Goal: Information Seeking & Learning: Learn about a topic

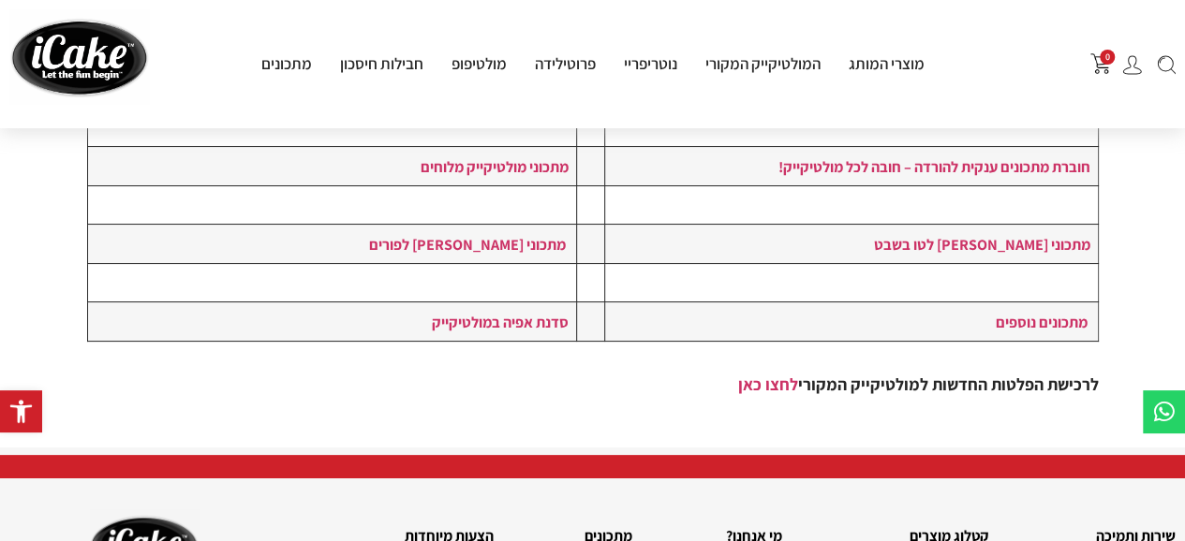
scroll to position [675, 0]
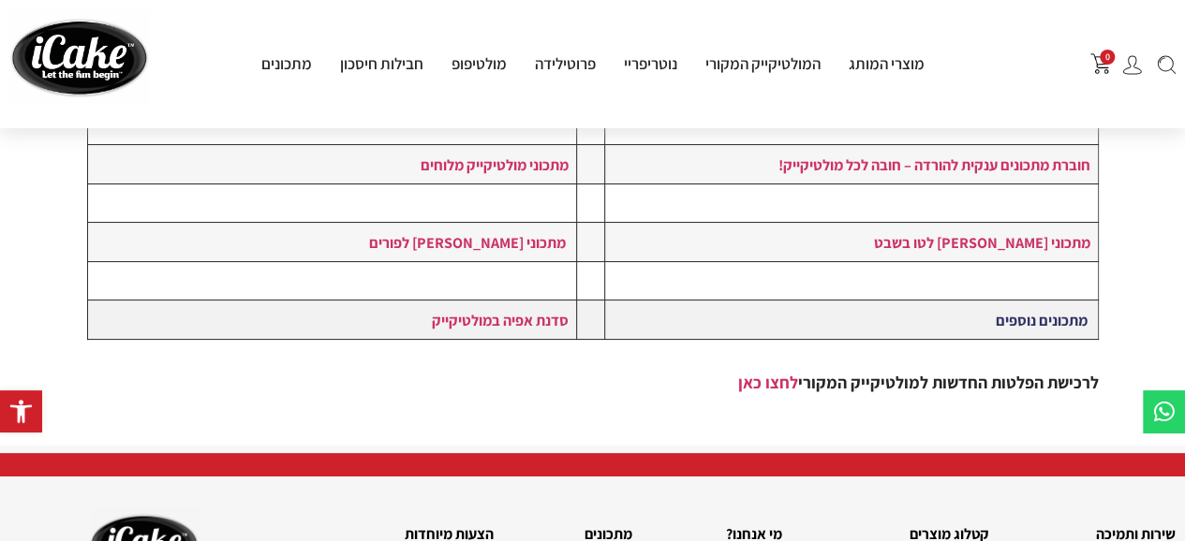
click at [1001, 317] on link "מתכונים נוספים" at bounding box center [1041, 320] width 92 height 21
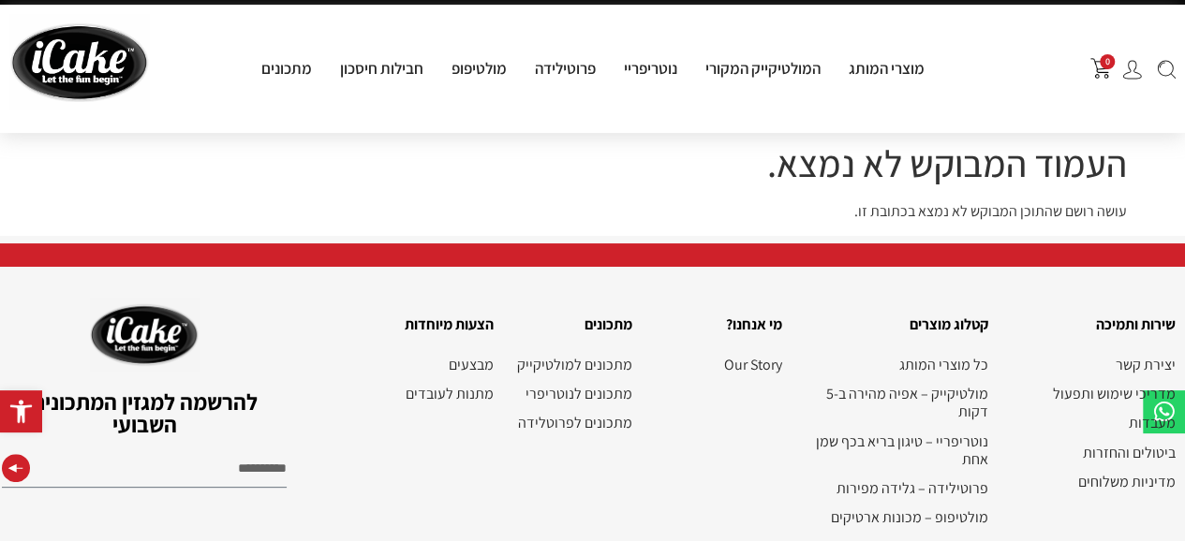
scroll to position [40, 0]
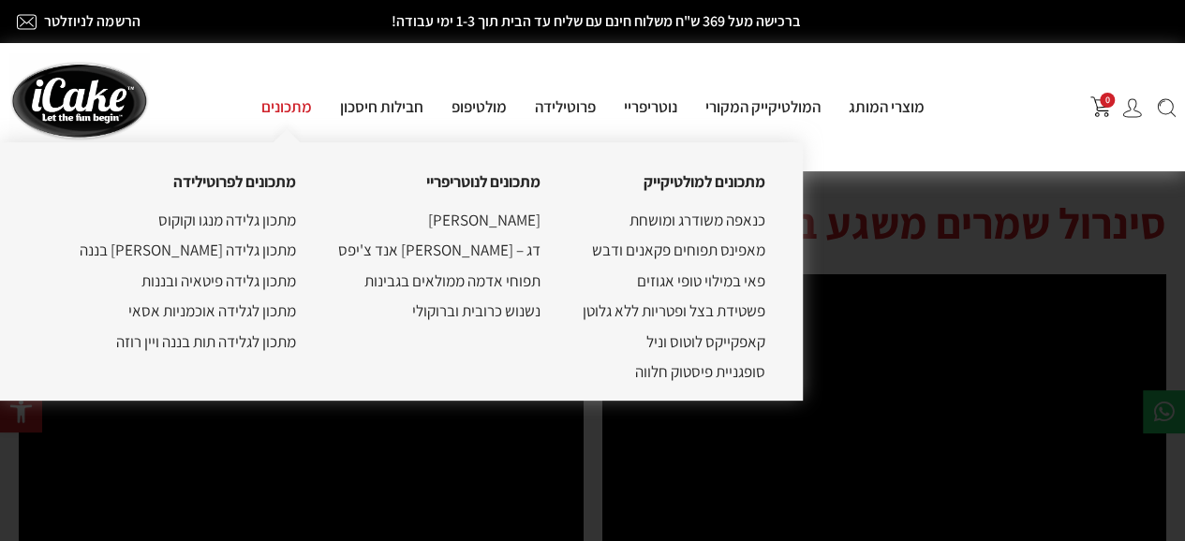
click at [286, 110] on link "מתכונים" at bounding box center [286, 106] width 79 height 21
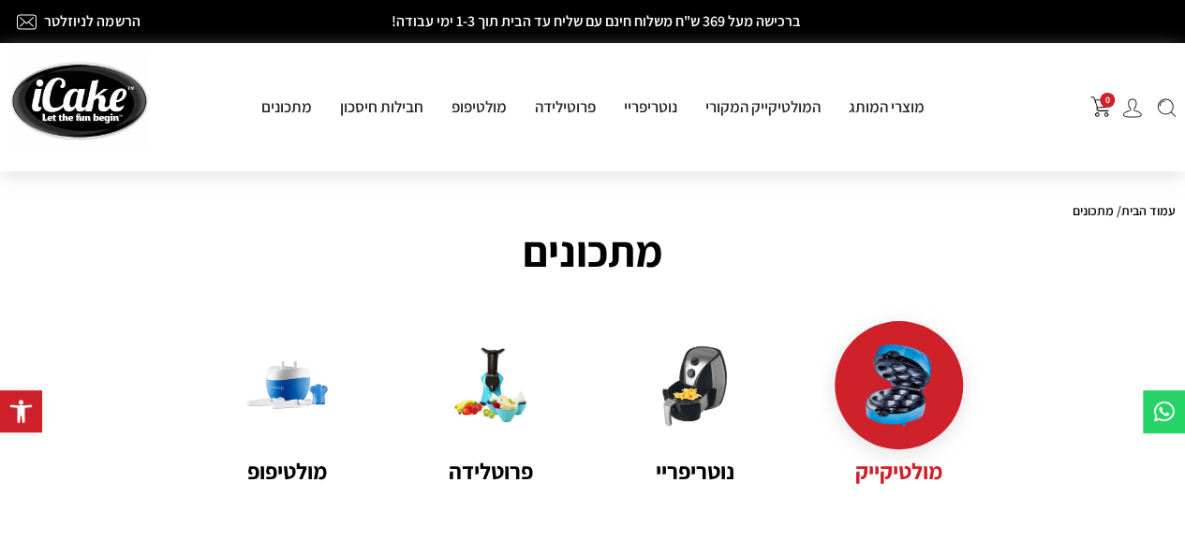
click at [896, 379] on img at bounding box center [899, 386] width 82 height 82
